Goal: Transaction & Acquisition: Purchase product/service

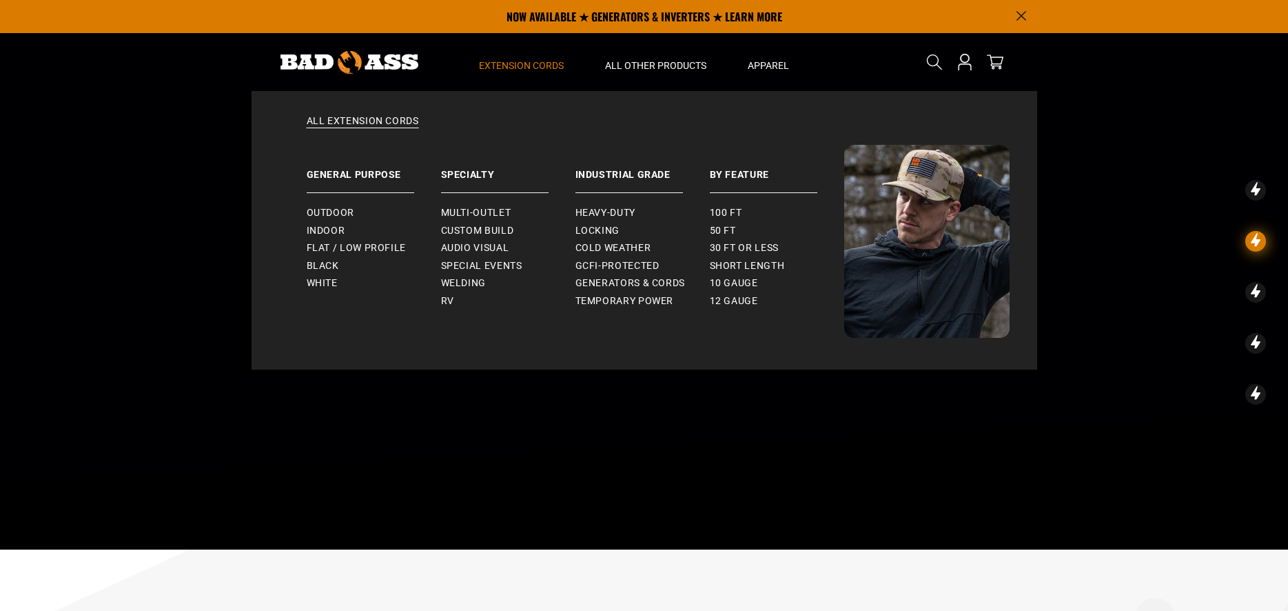
click at [529, 59] on span "Extension Cords" at bounding box center [521, 65] width 85 height 12
click at [377, 241] on link "Flat / Low Profile" at bounding box center [374, 248] width 134 height 18
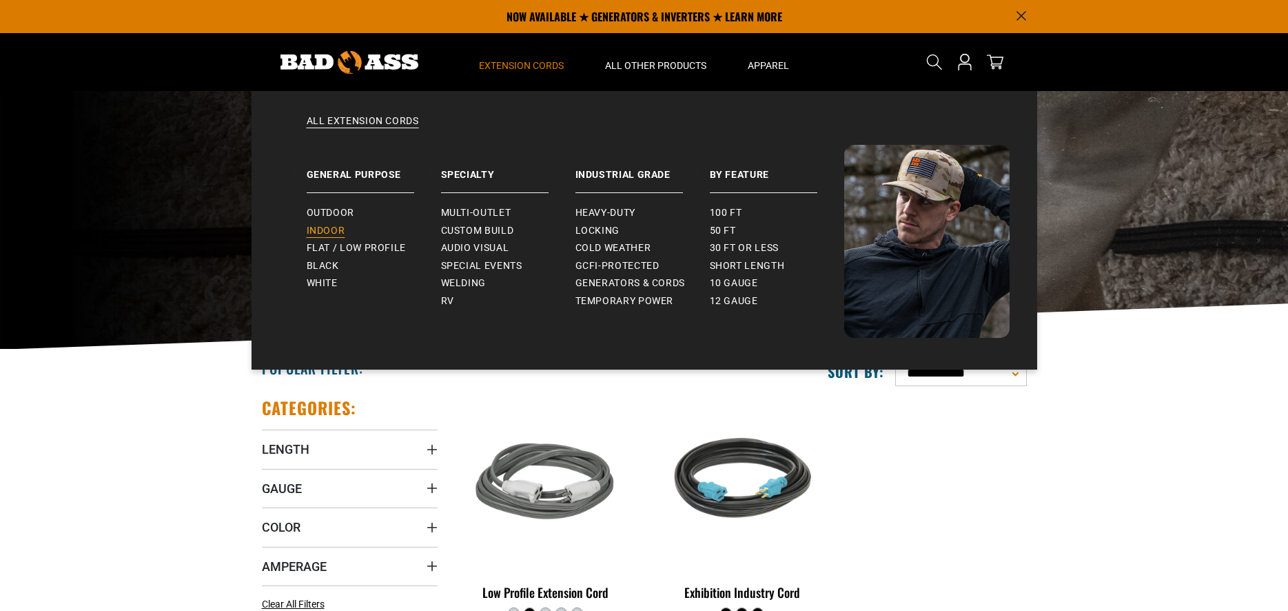
click at [344, 225] on span "Indoor" at bounding box center [326, 231] width 39 height 12
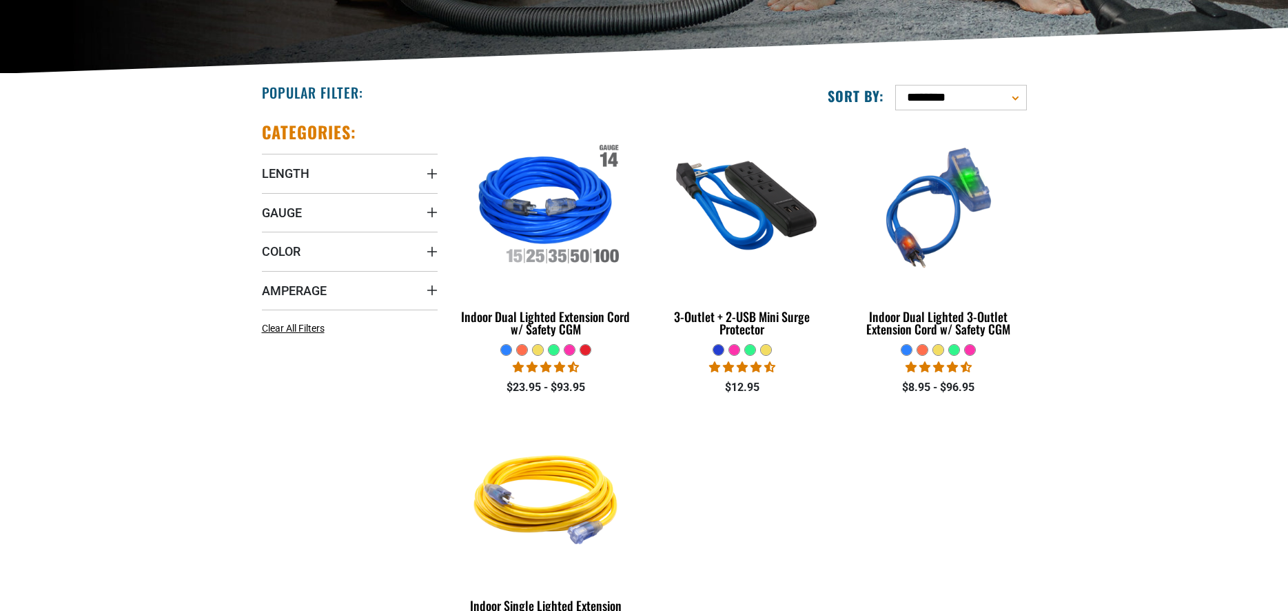
scroll to position [69, 0]
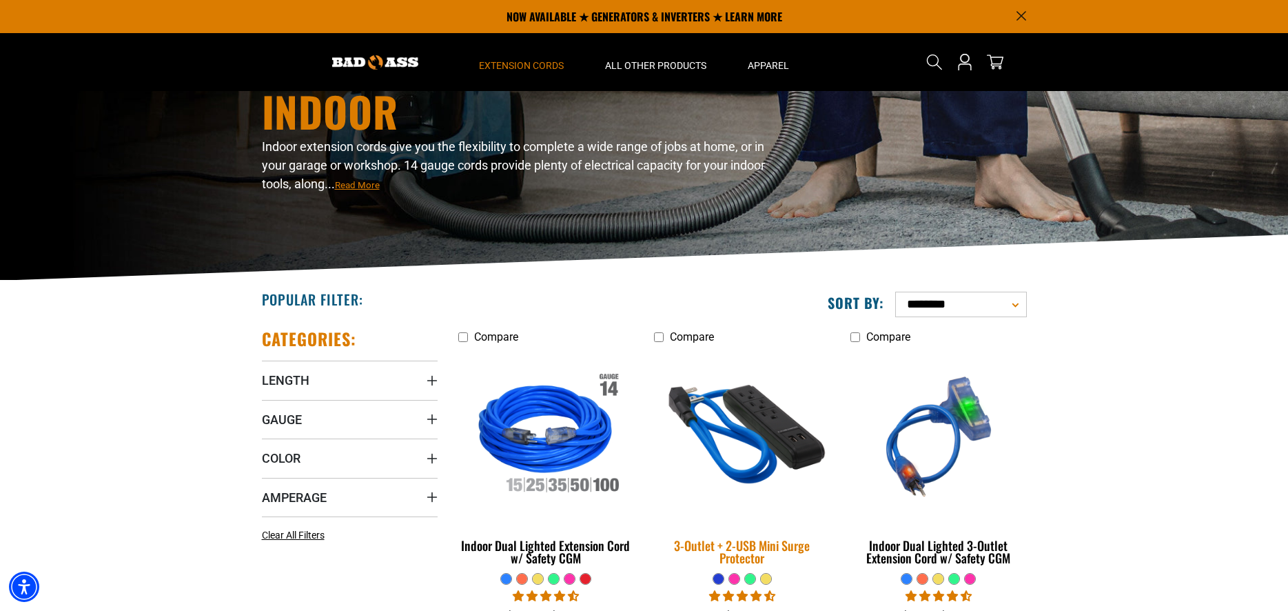
click at [751, 429] on img at bounding box center [742, 436] width 193 height 176
